Goal: Task Accomplishment & Management: Manage account settings

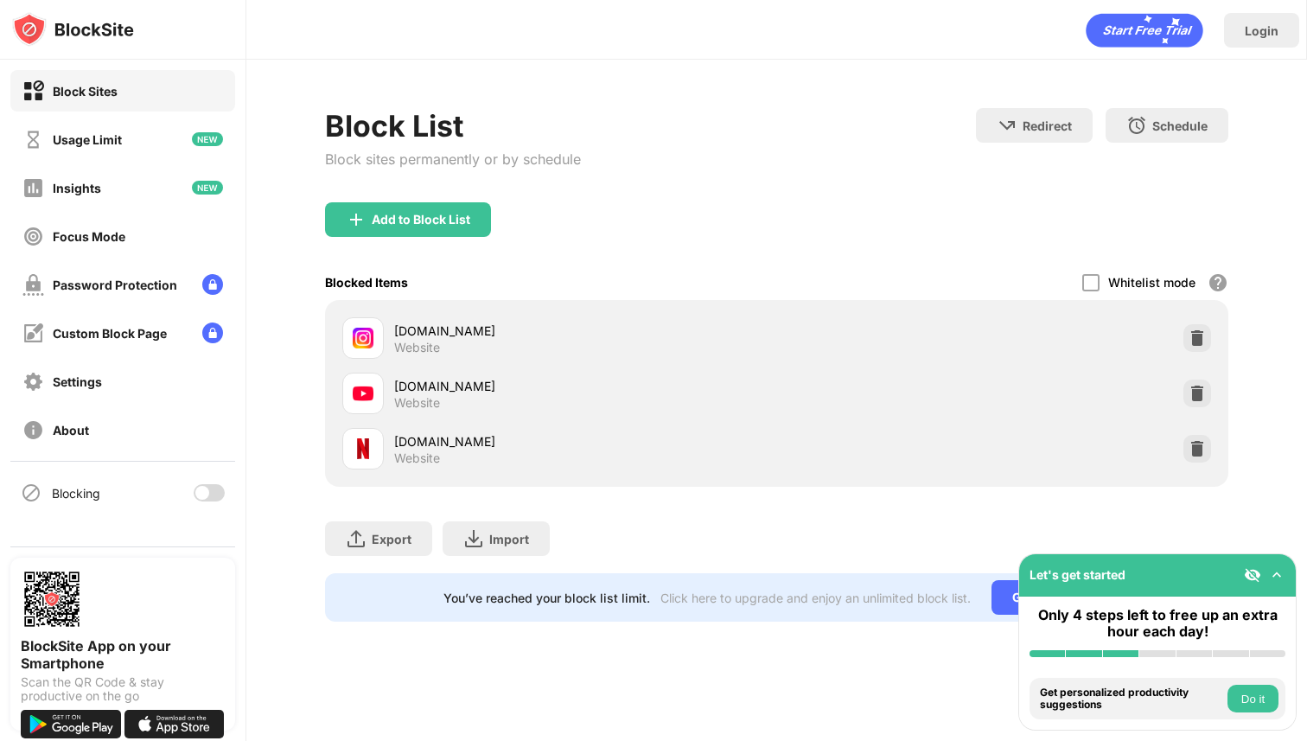
click at [202, 494] on div at bounding box center [202, 493] width 14 height 14
click at [209, 492] on div at bounding box center [216, 493] width 14 height 14
